Goal: Task Accomplishment & Management: Manage account settings

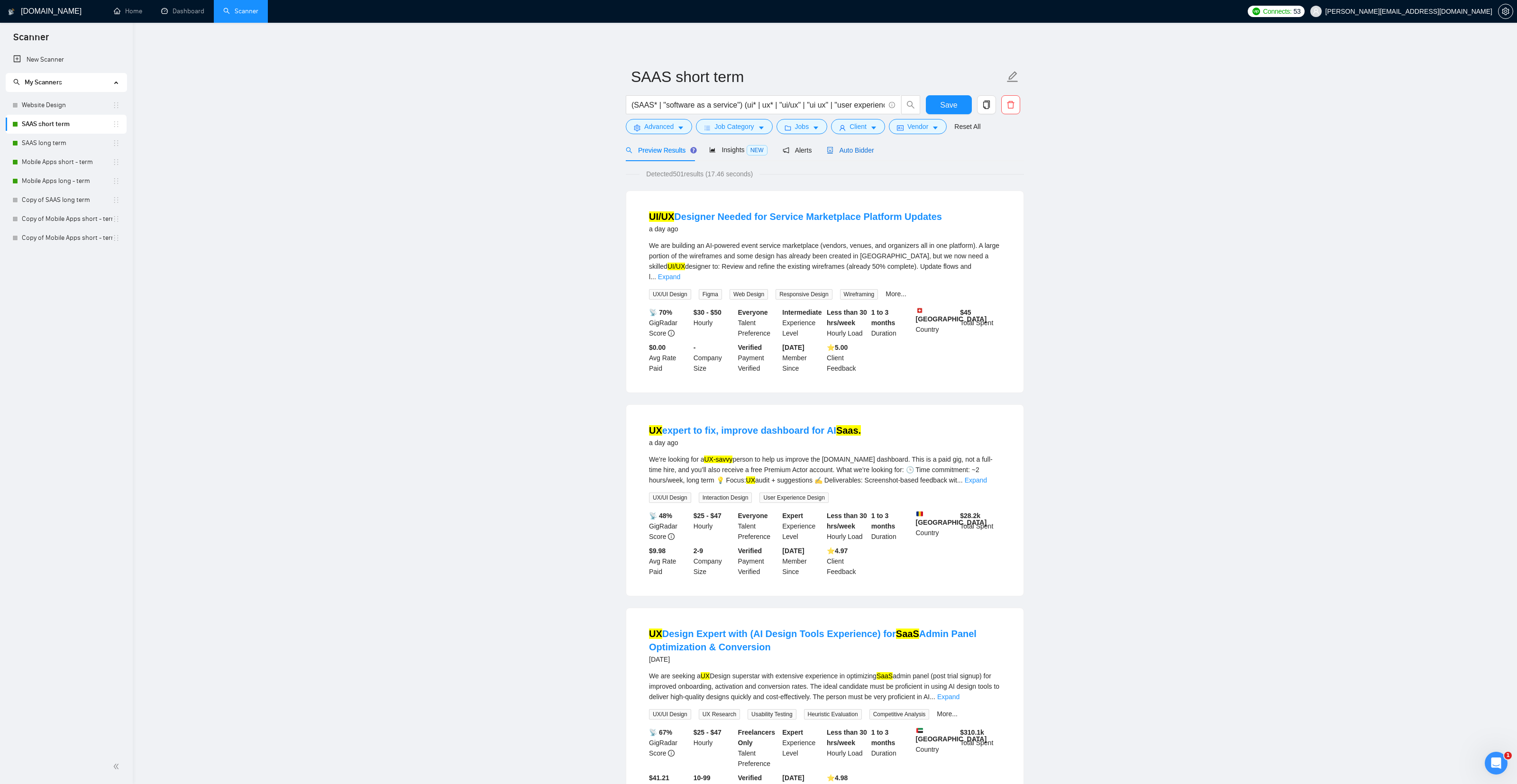
click at [863, 151] on span "Auto Bidder" at bounding box center [850, 150] width 47 height 8
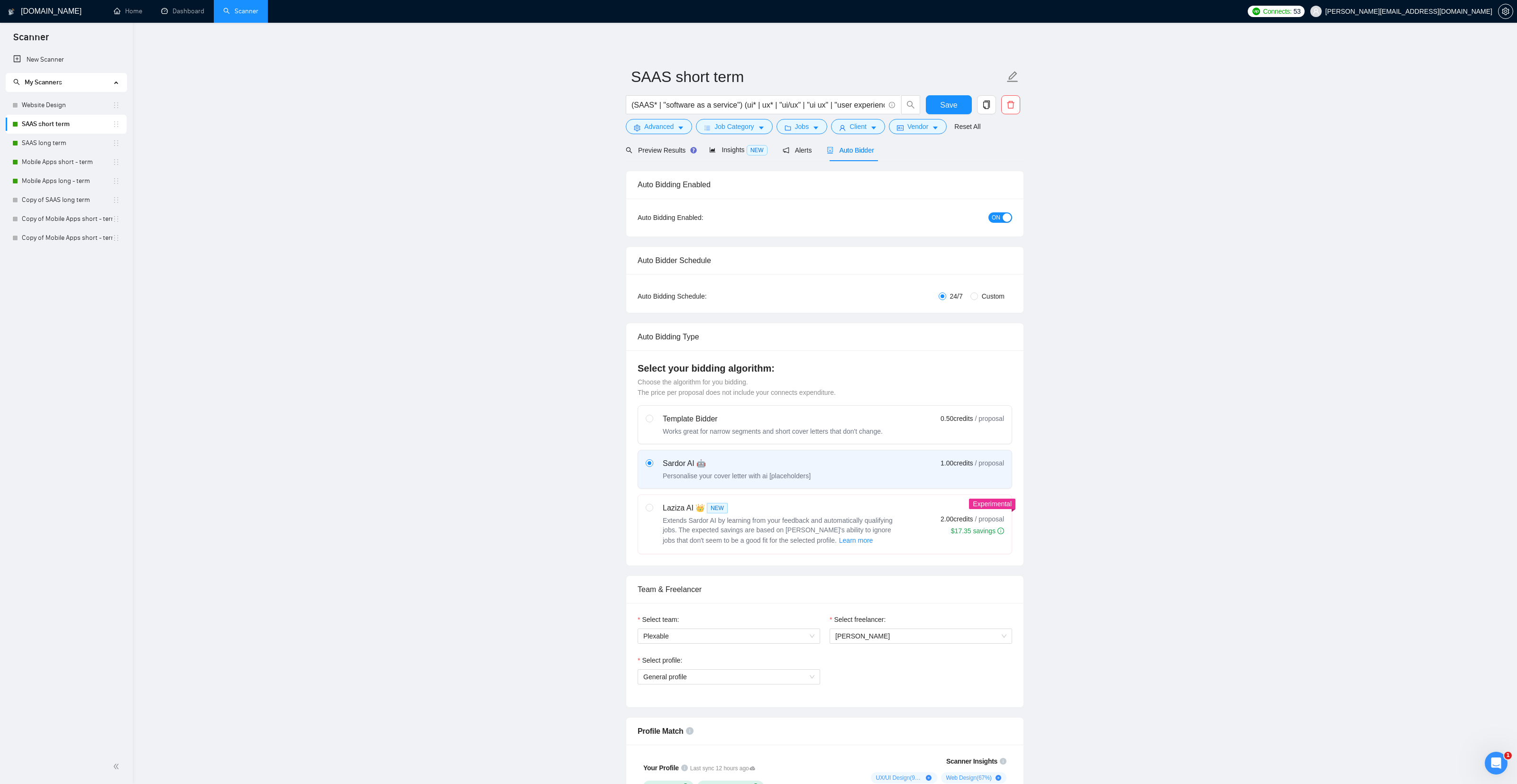
click at [997, 218] on span "ON" at bounding box center [996, 217] width 8 height 10
click at [955, 106] on span "Save" at bounding box center [948, 104] width 17 height 12
click at [48, 142] on link "SAAS long term" at bounding box center [67, 142] width 91 height 19
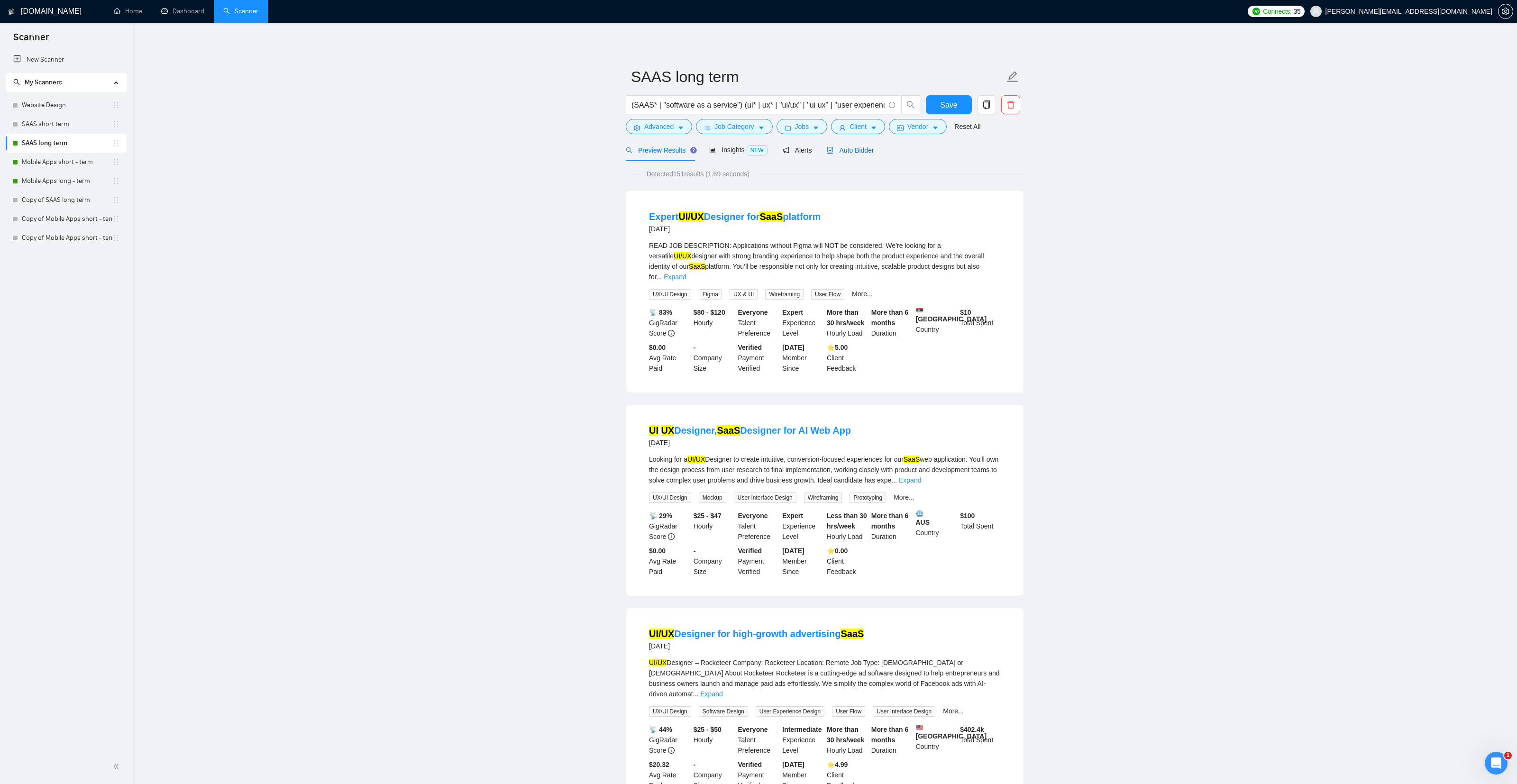
click at [853, 152] on span "Auto Bidder" at bounding box center [850, 150] width 47 height 8
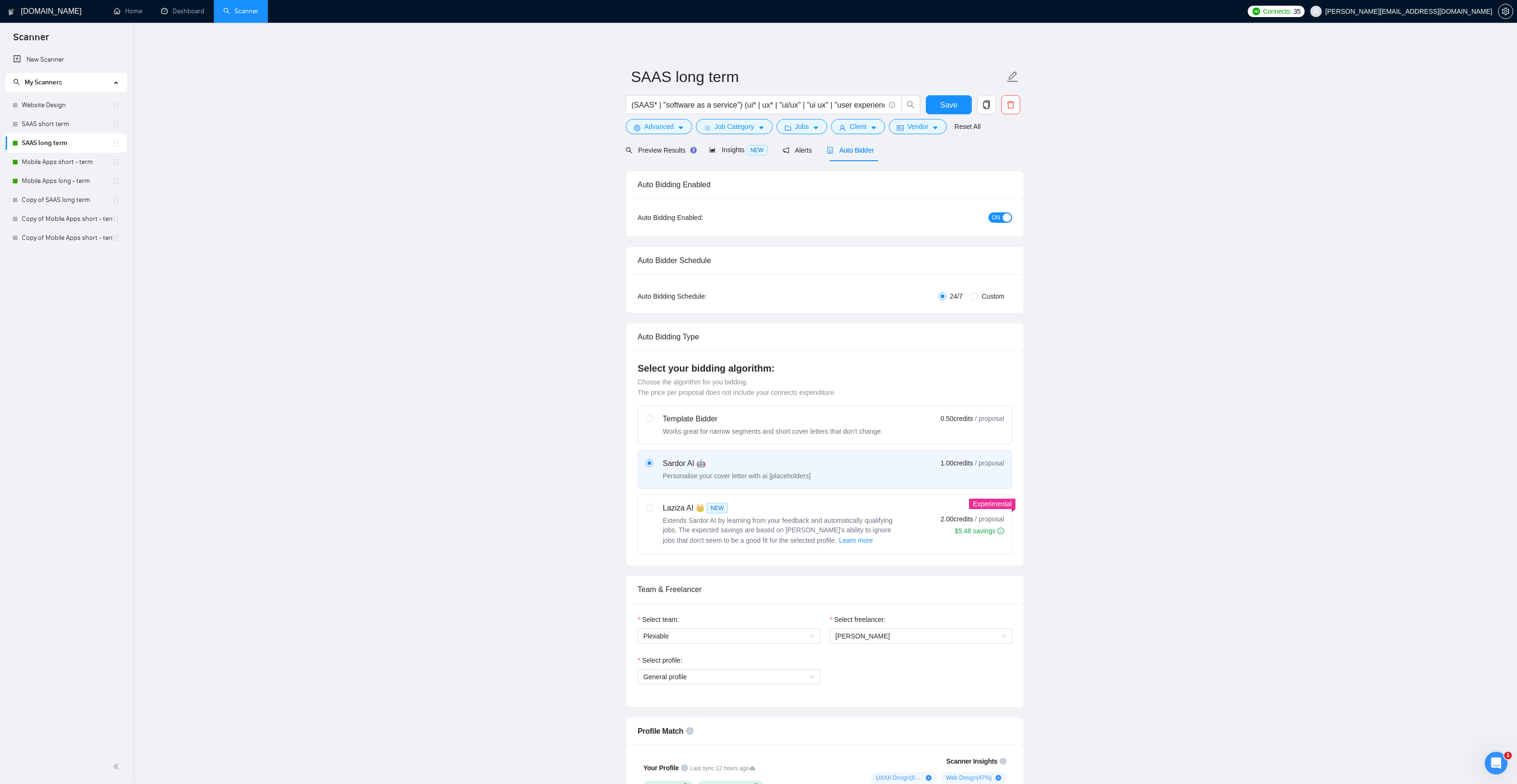
click at [998, 219] on span "ON" at bounding box center [996, 217] width 8 height 10
click at [962, 102] on button "Save" at bounding box center [949, 104] width 46 height 19
click at [33, 164] on link "Mobile Apps short - term" at bounding box center [67, 162] width 91 height 19
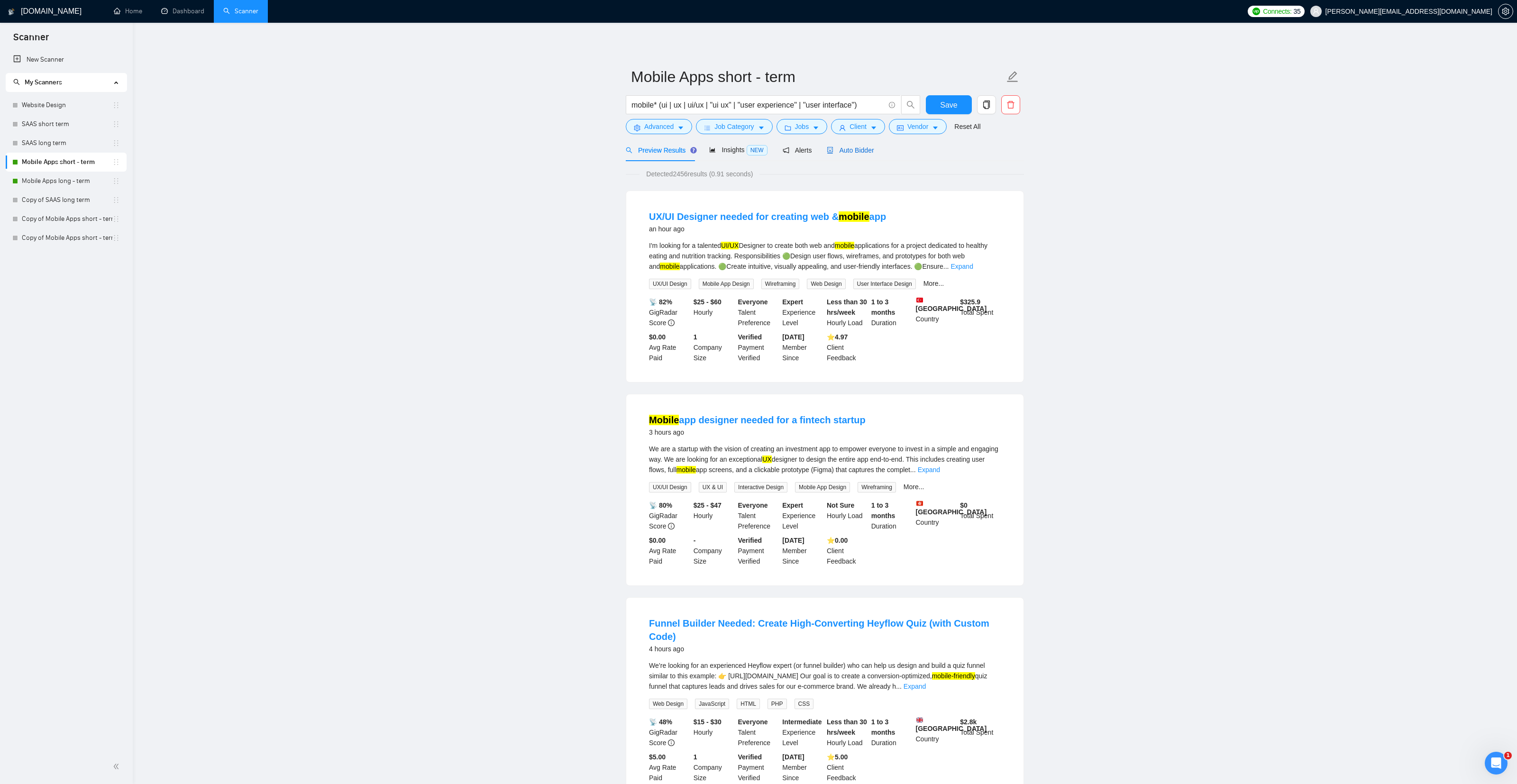
drag, startPoint x: 859, startPoint y: 151, endPoint x: 911, endPoint y: 155, distance: 52.2
click at [859, 151] on span "Auto Bidder" at bounding box center [850, 150] width 47 height 8
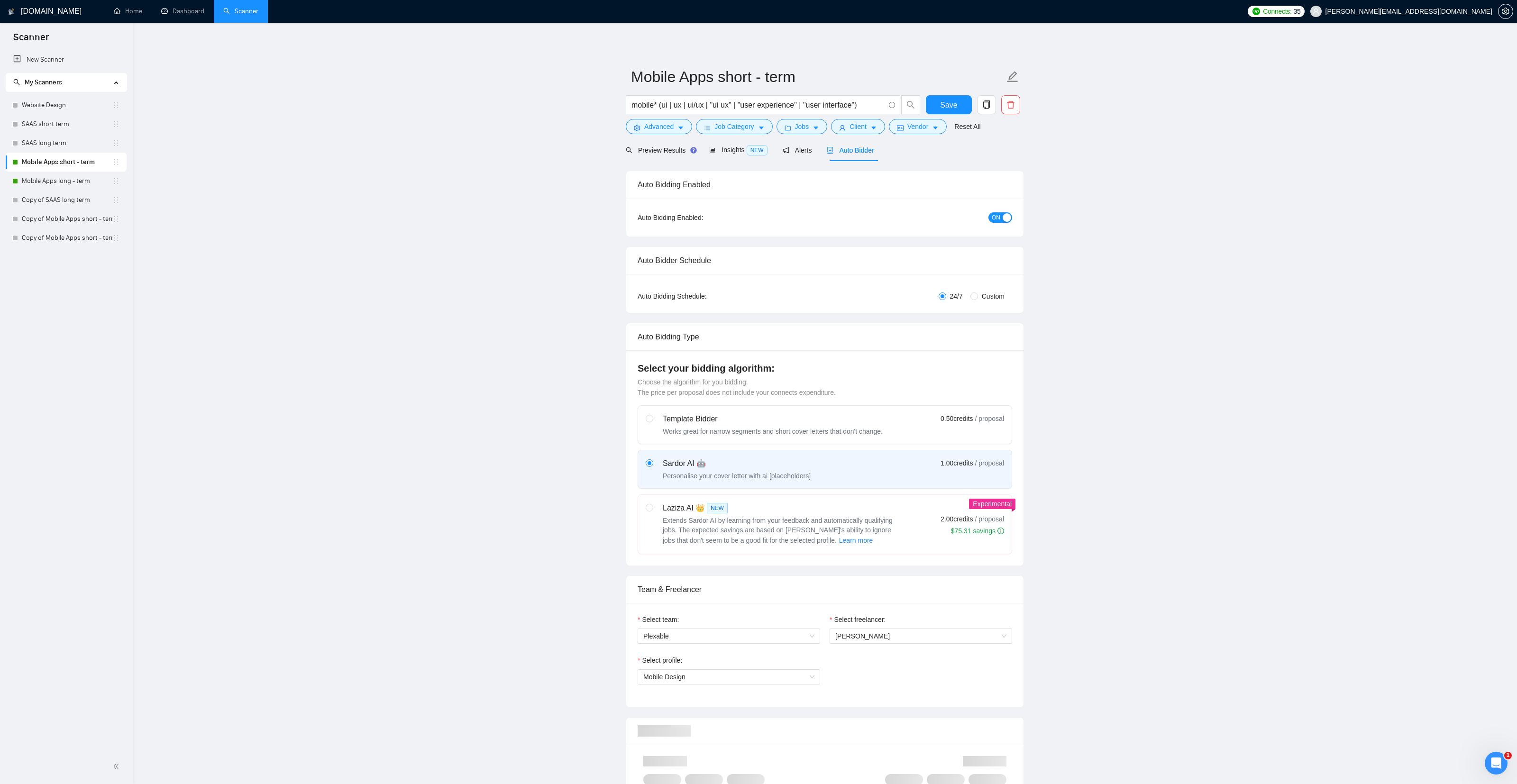
click at [1000, 218] on span "ON" at bounding box center [996, 217] width 8 height 10
click at [946, 105] on span "Save" at bounding box center [948, 104] width 17 height 12
click at [85, 178] on link "Mobile Apps long - term" at bounding box center [67, 180] width 91 height 19
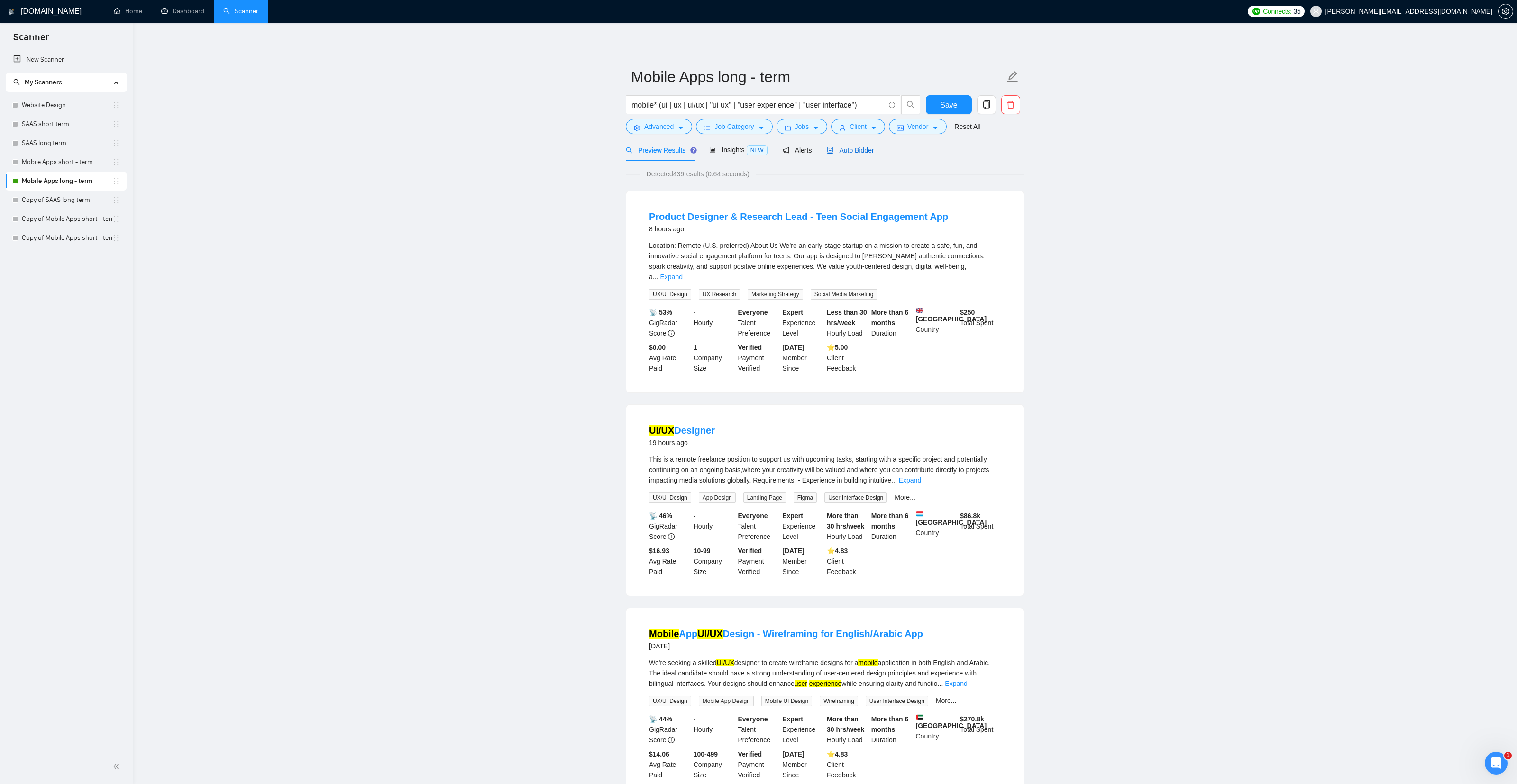
click at [853, 151] on span "Auto Bidder" at bounding box center [850, 150] width 47 height 8
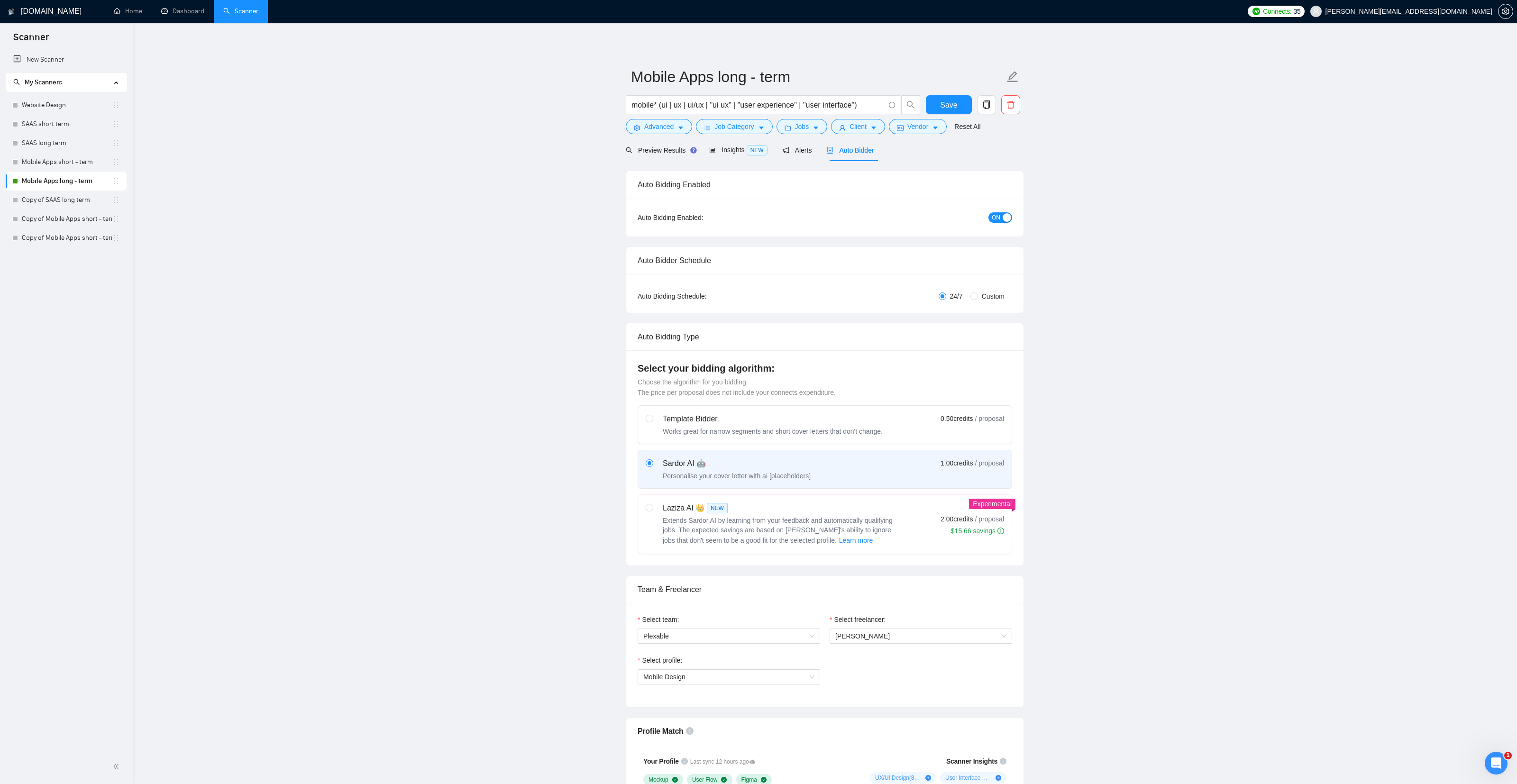
click at [1000, 216] on span "ON" at bounding box center [996, 217] width 8 height 10
drag, startPoint x: 951, startPoint y: 100, endPoint x: 1000, endPoint y: 145, distance: 66.5
click at [951, 100] on span "Save" at bounding box center [948, 104] width 17 height 12
